Goal: Check status

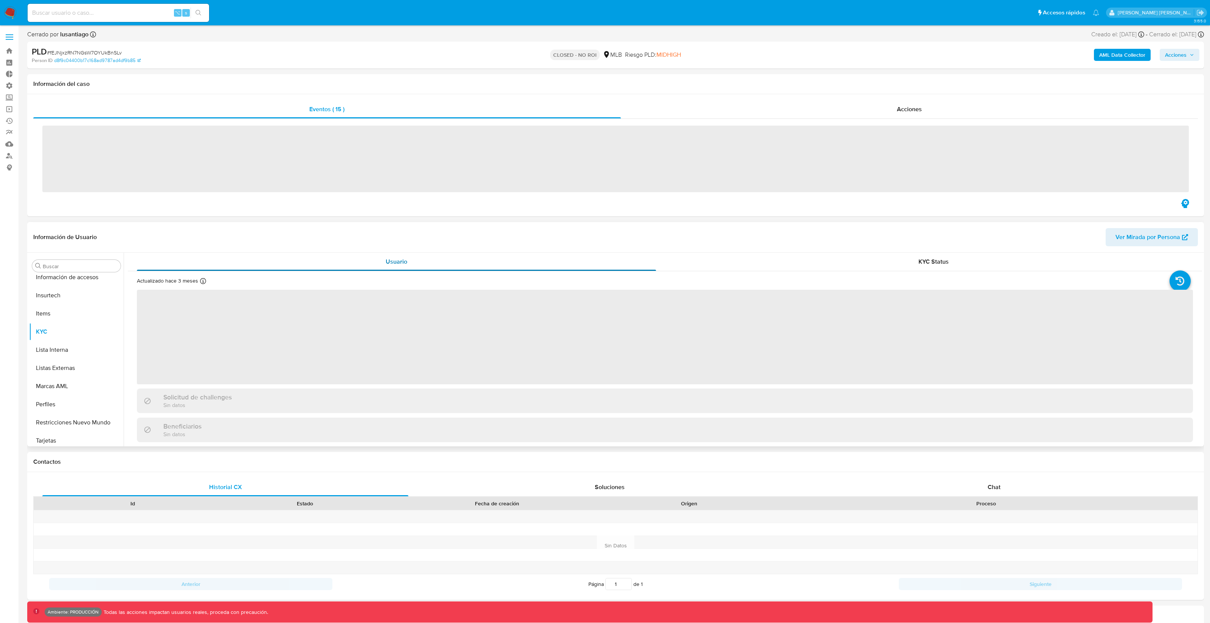
scroll to position [337, 0]
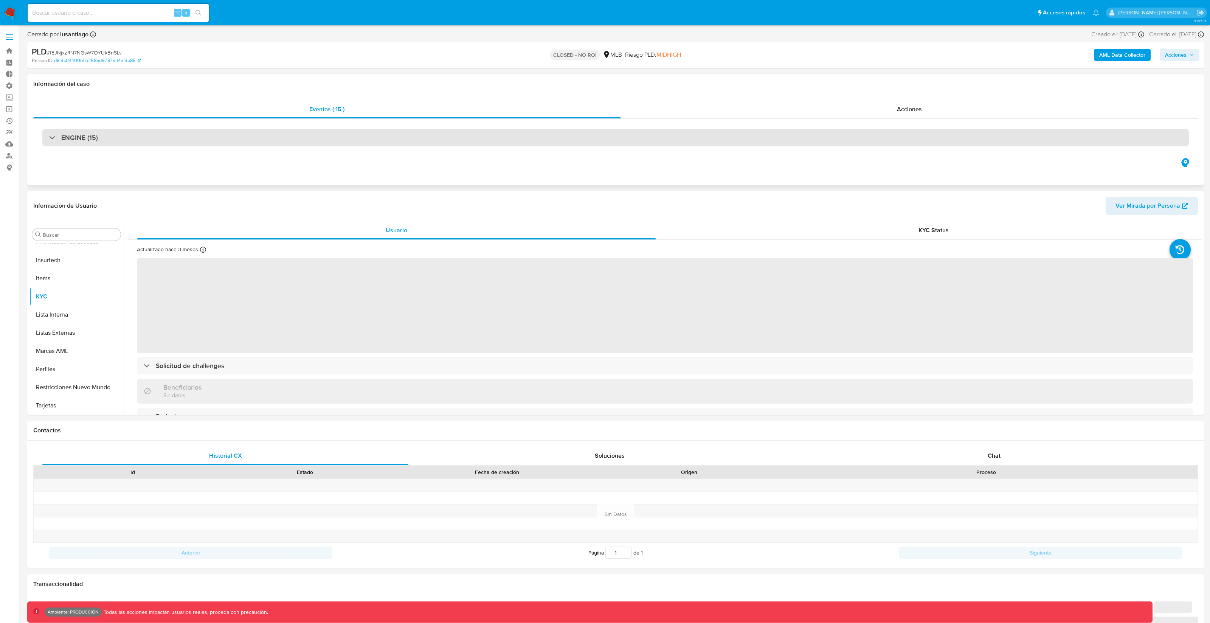
click at [304, 132] on div "ENGINE (15)" at bounding box center [615, 137] width 1146 height 17
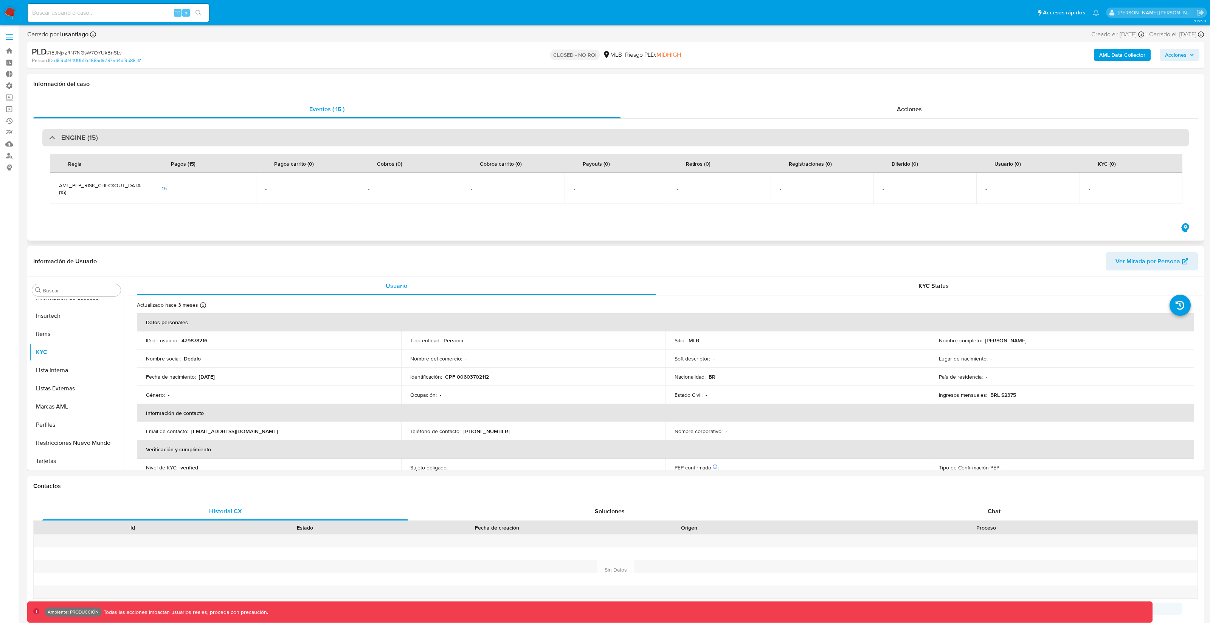
select select "10"
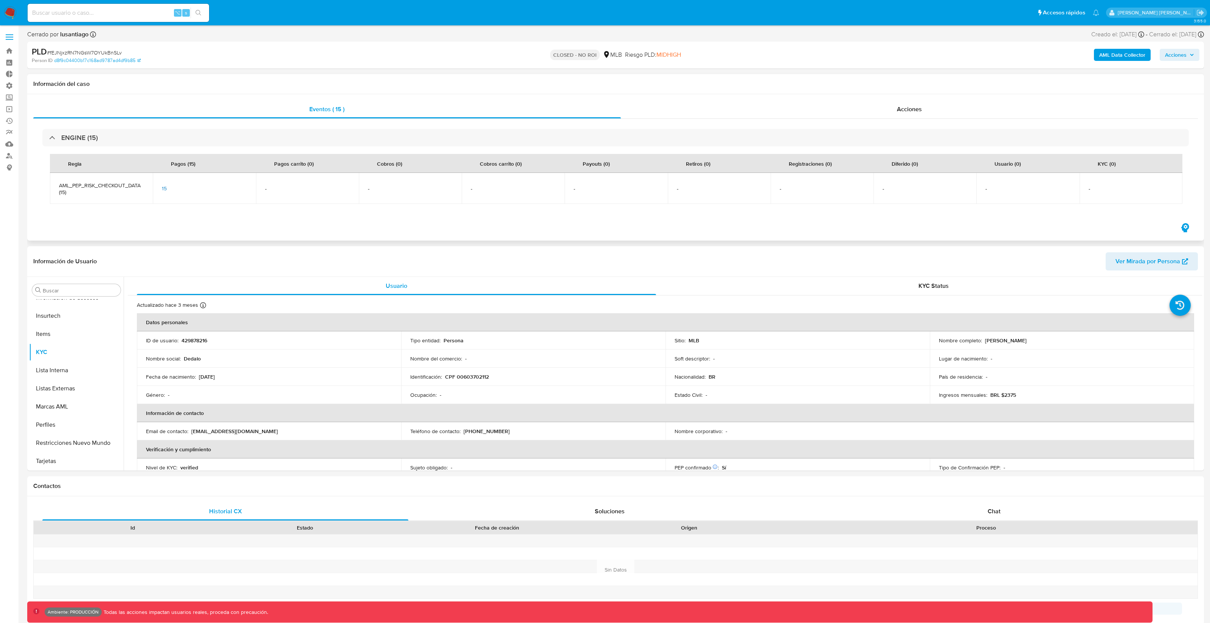
click at [164, 192] on span "15" at bounding box center [164, 188] width 5 height 8
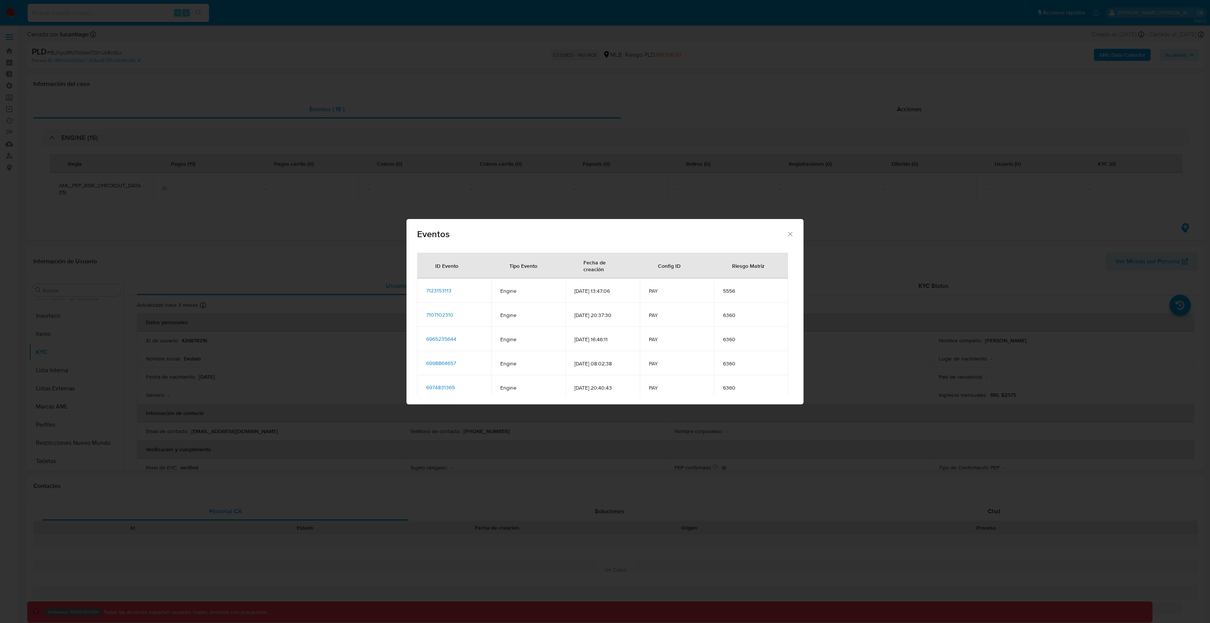
click at [447, 292] on span "7123153113" at bounding box center [438, 291] width 25 height 8
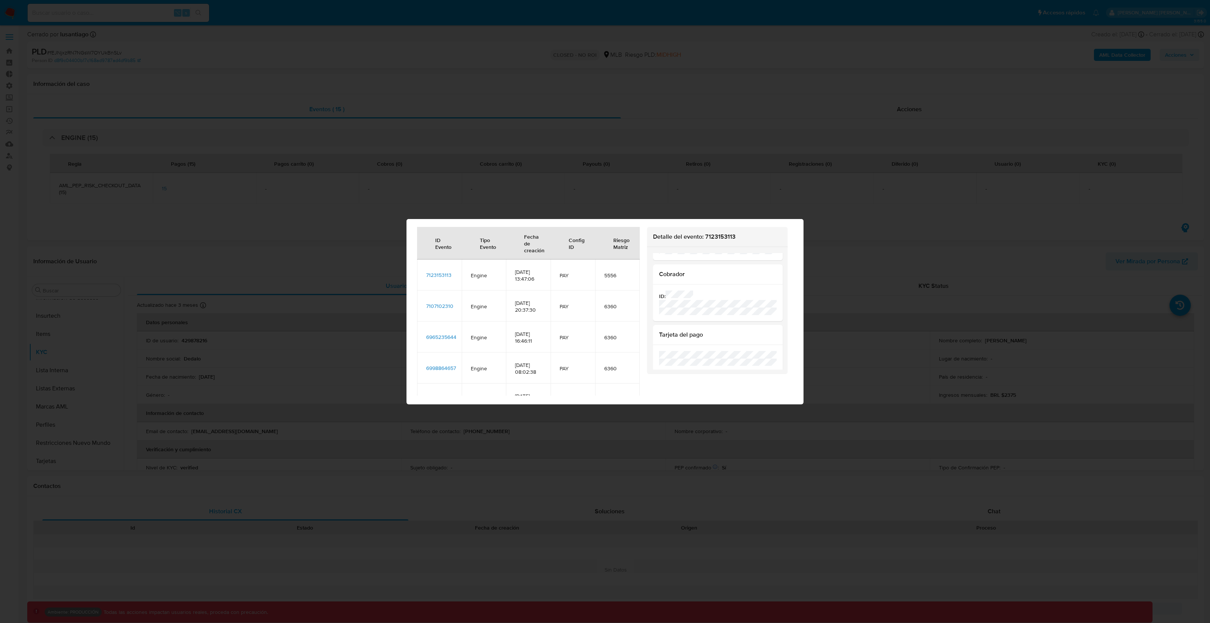
scroll to position [26, 0]
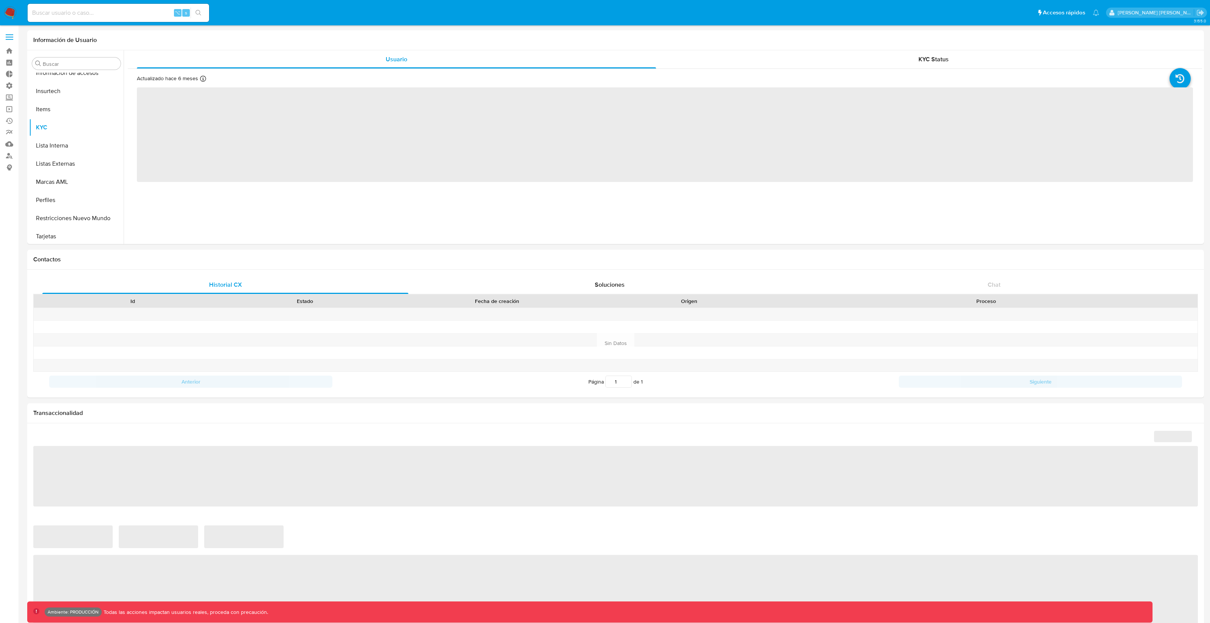
scroll to position [337, 0]
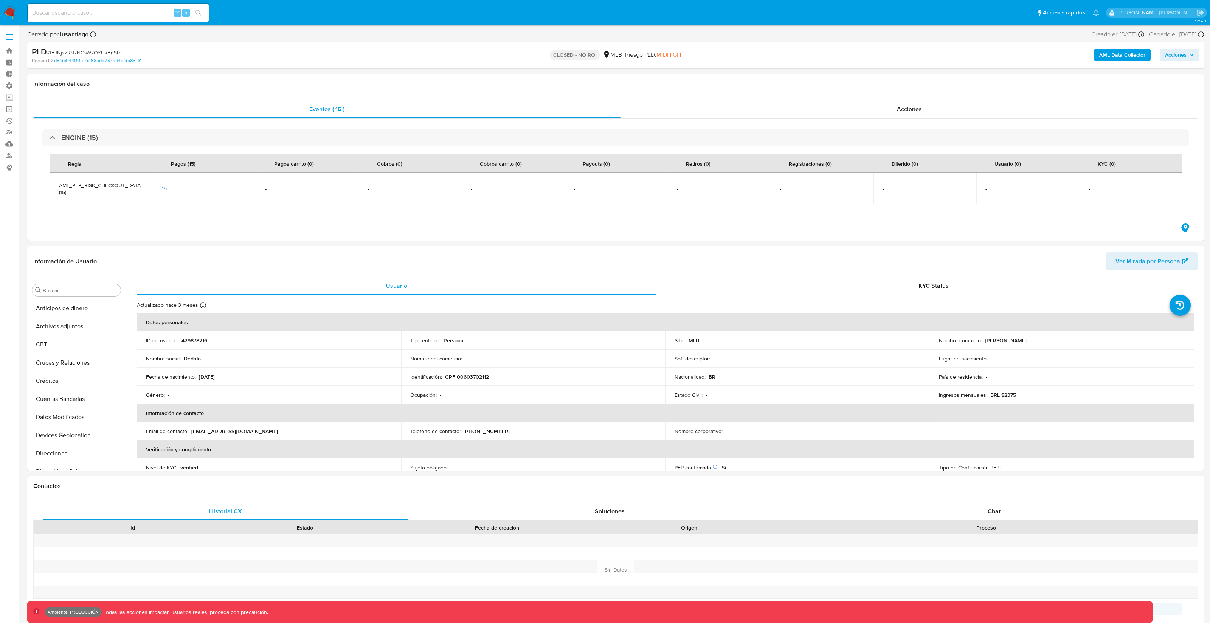
select select "10"
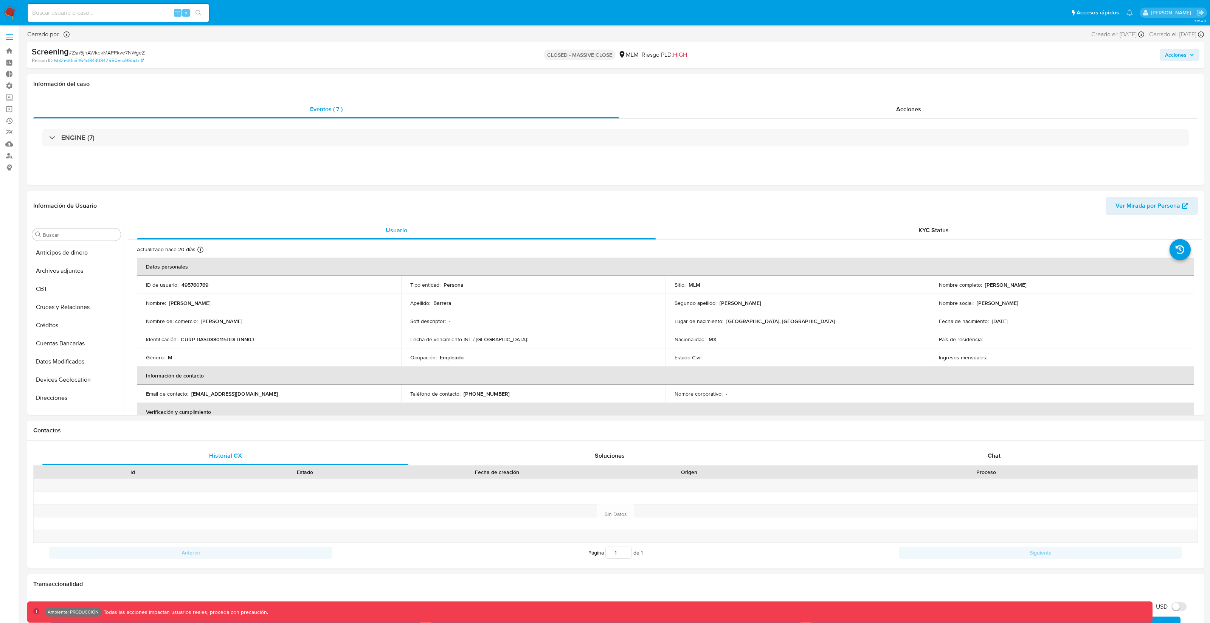
select select "10"
